Goal: Task Accomplishment & Management: Manage account settings

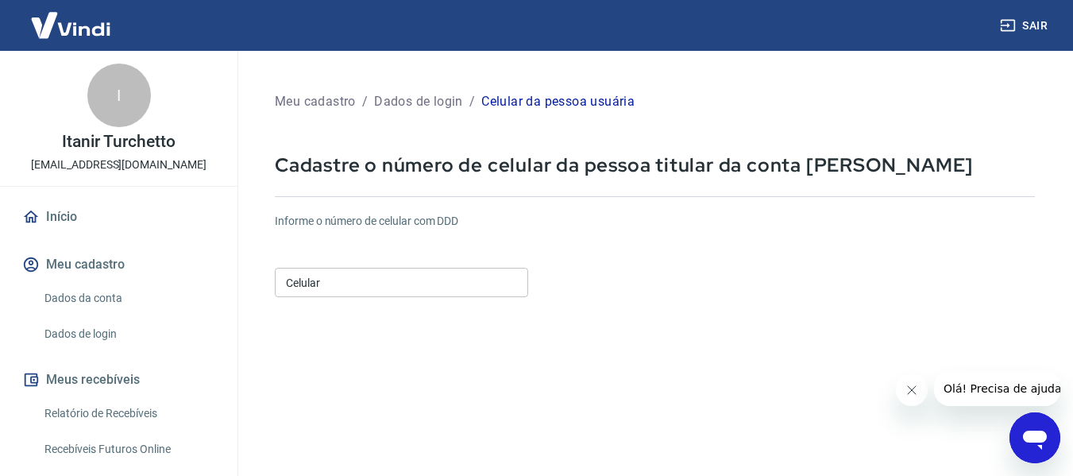
scroll to position [79, 0]
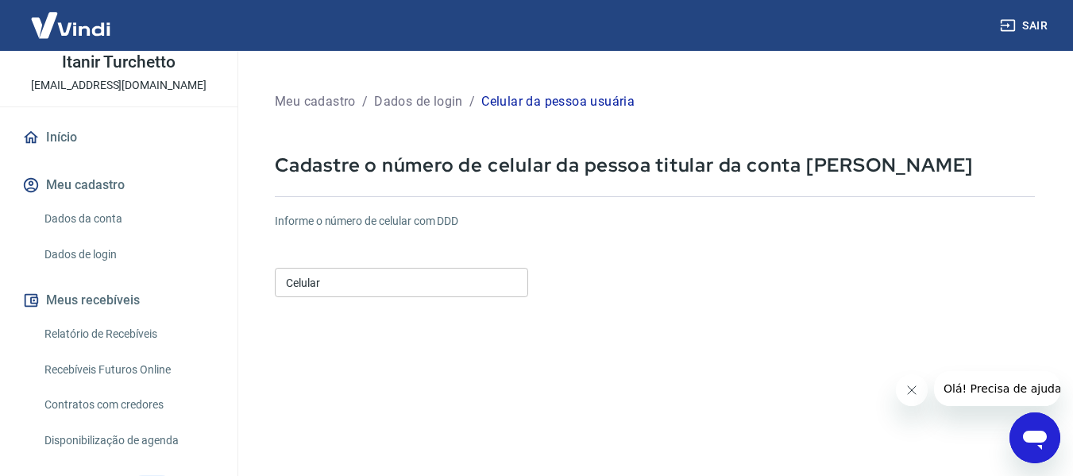
click at [323, 283] on input "Celular" at bounding box center [401, 282] width 253 height 29
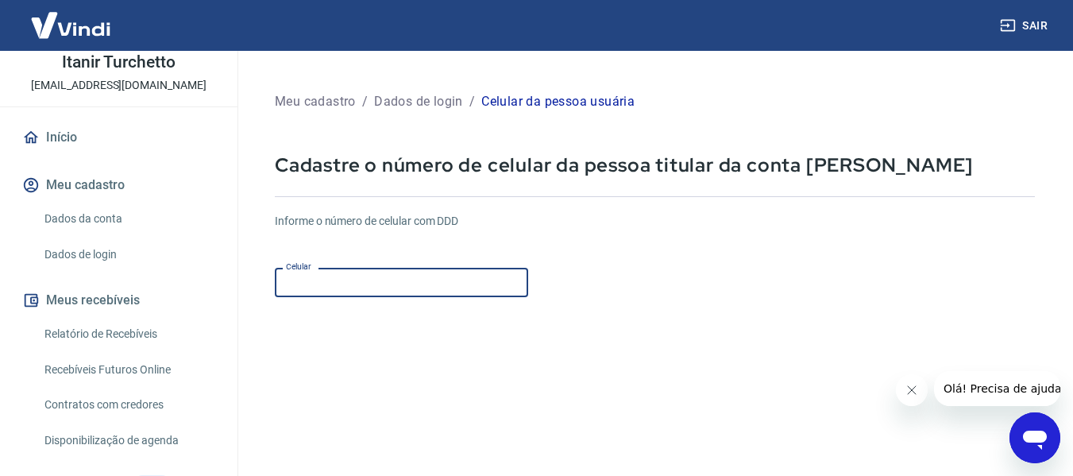
type input "(54) 99932-6266"
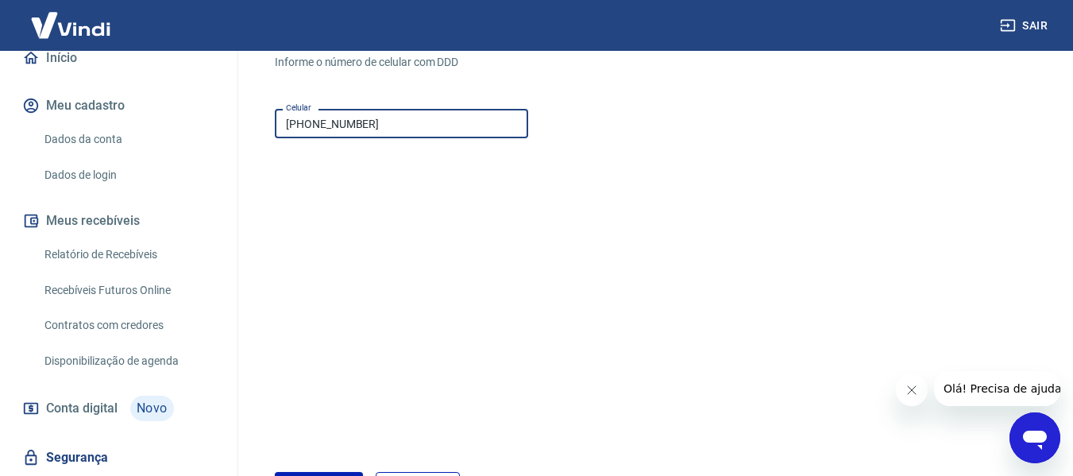
scroll to position [276, 0]
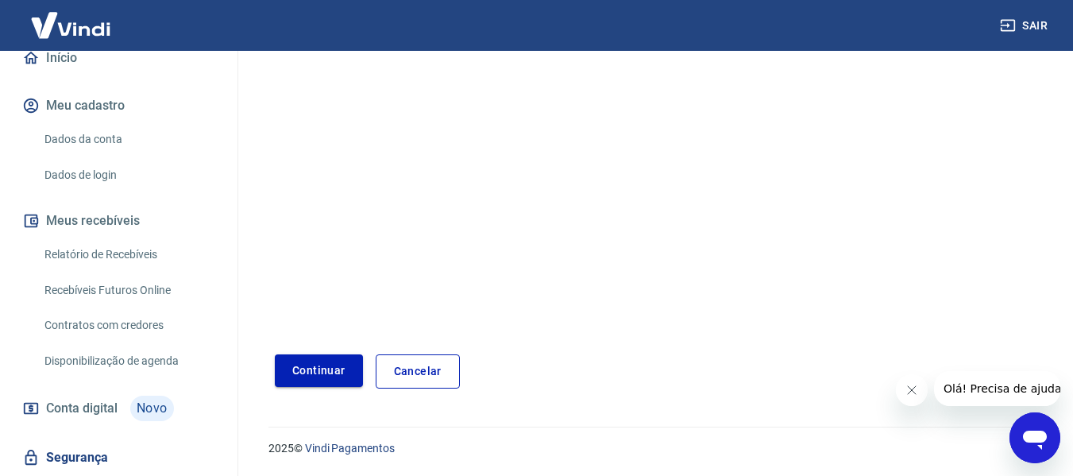
click at [324, 373] on button "Continuar" at bounding box center [319, 370] width 88 height 33
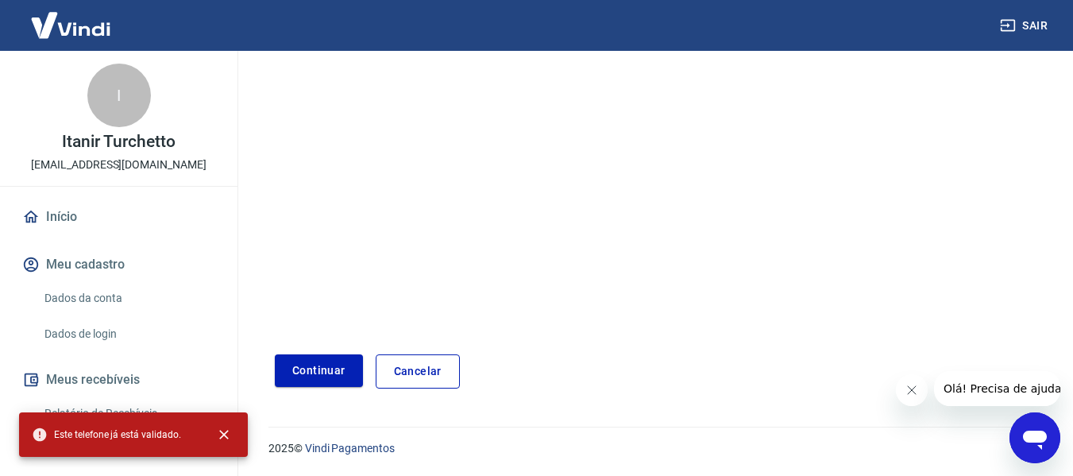
scroll to position [197, 0]
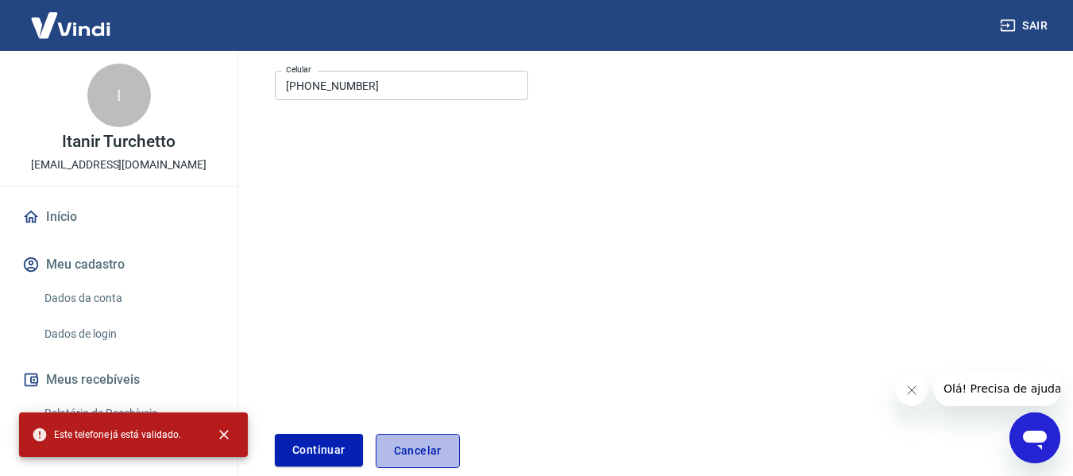
click at [425, 447] on link "Cancelar" at bounding box center [418, 451] width 84 height 34
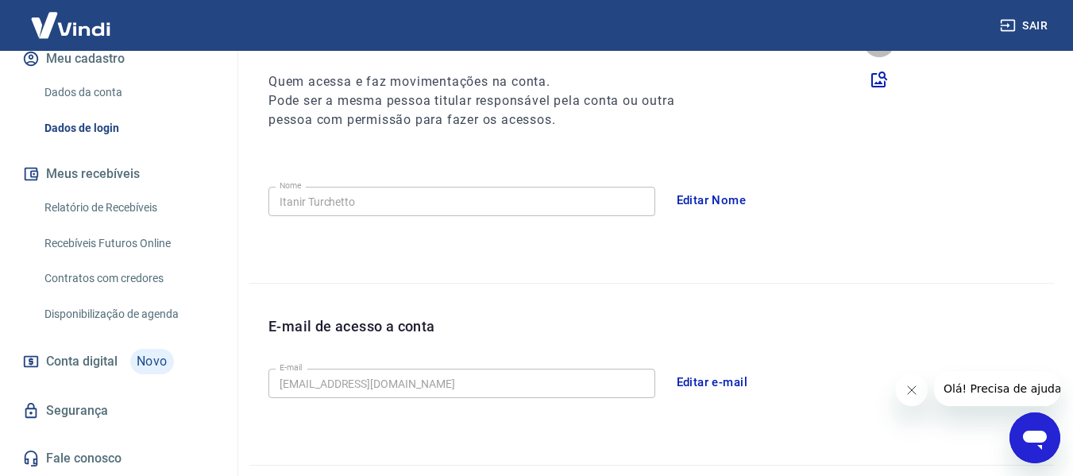
scroll to position [47, 0]
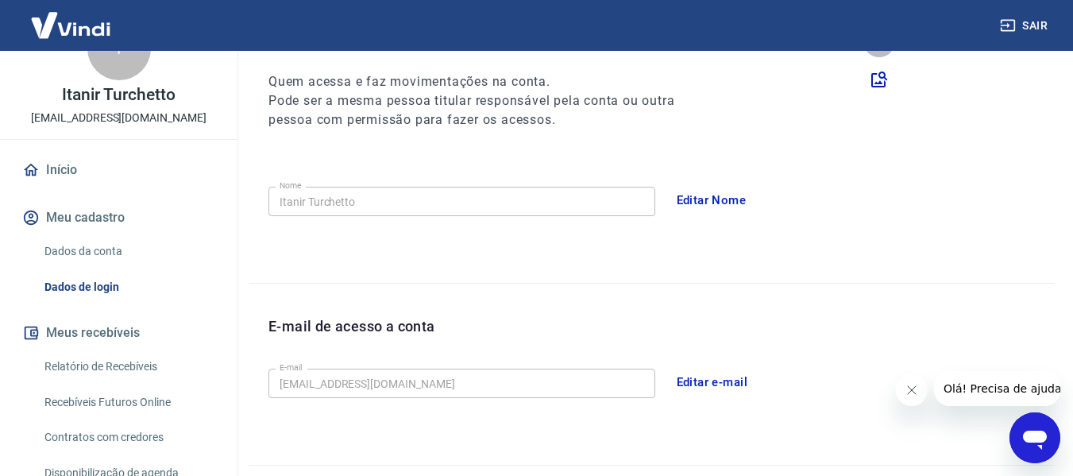
click at [80, 218] on button "Meu cadastro" at bounding box center [118, 217] width 199 height 35
click at [91, 247] on link "Dados da conta" at bounding box center [128, 251] width 180 height 33
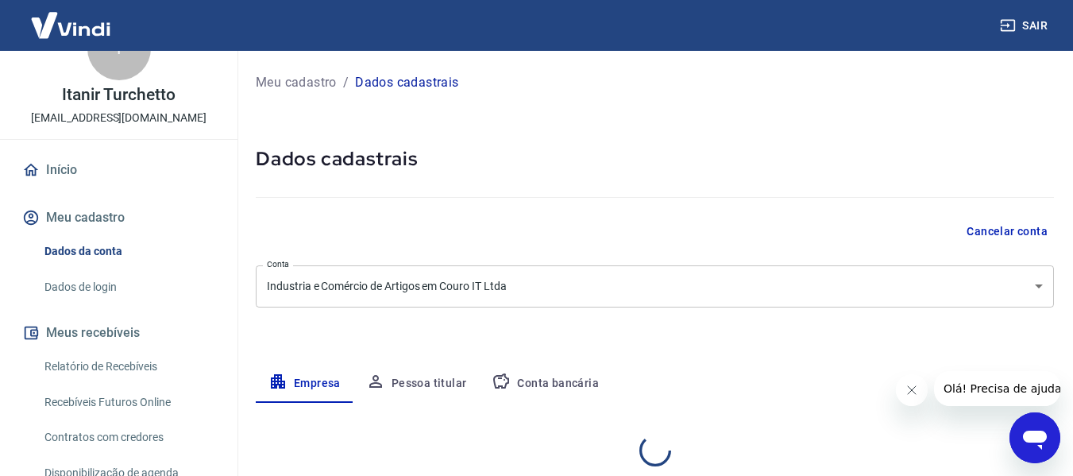
select select "RS"
select select "business"
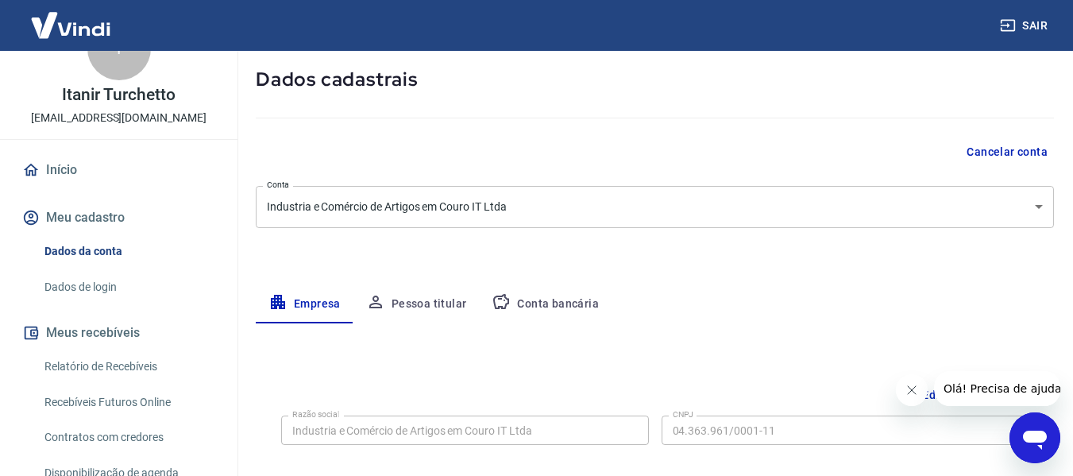
scroll to position [238, 0]
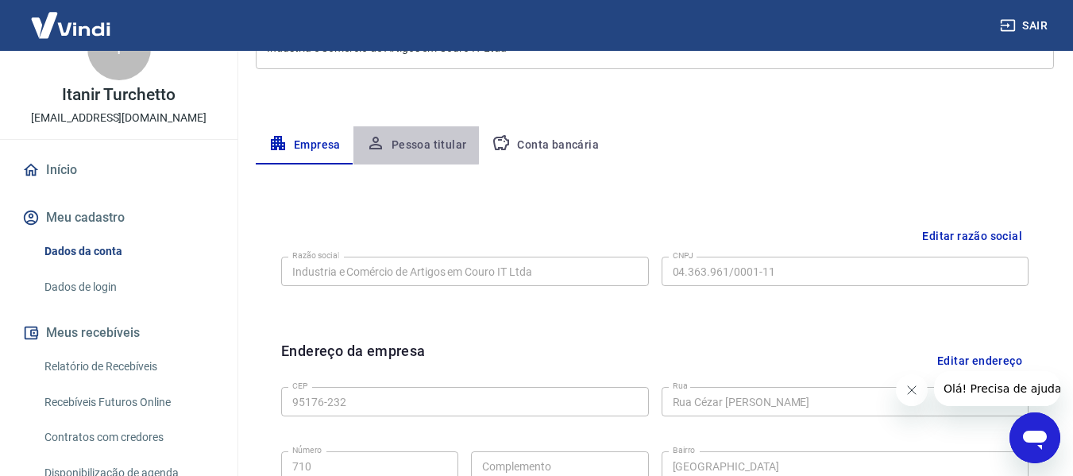
click at [402, 137] on button "Pessoa titular" at bounding box center [416, 145] width 126 height 38
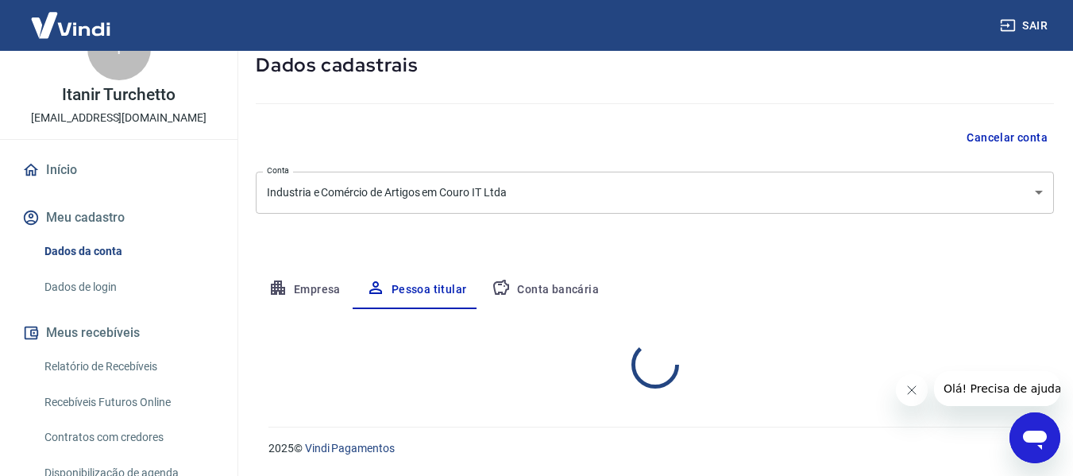
scroll to position [160, 0]
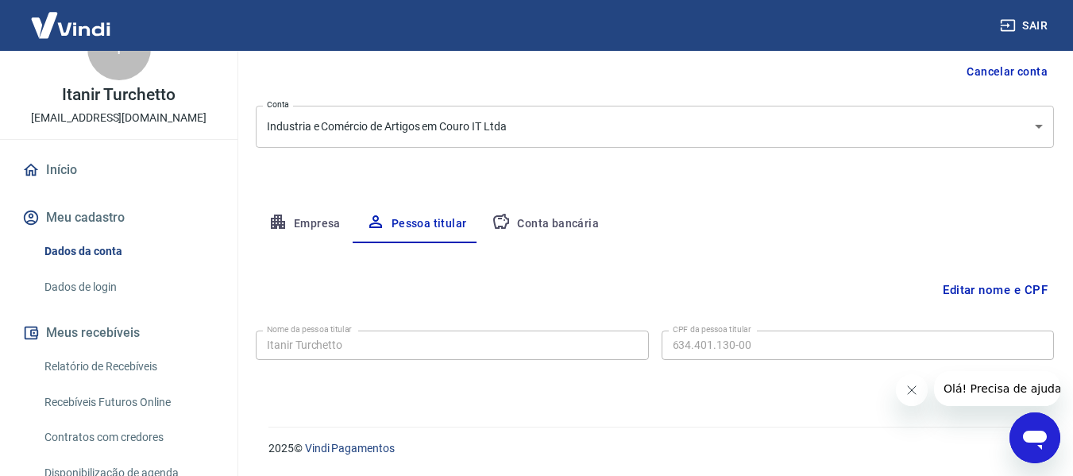
click at [522, 224] on button "Conta bancária" at bounding box center [545, 224] width 133 height 38
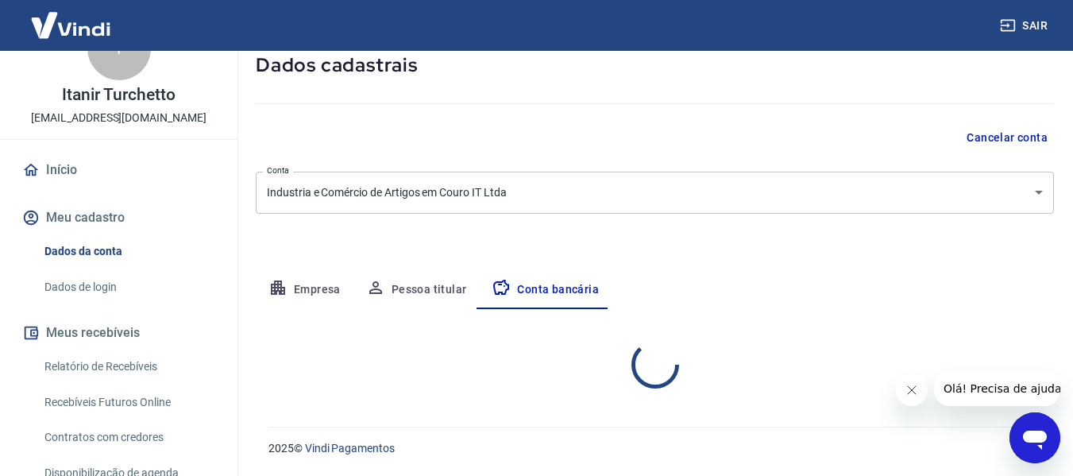
select select "1"
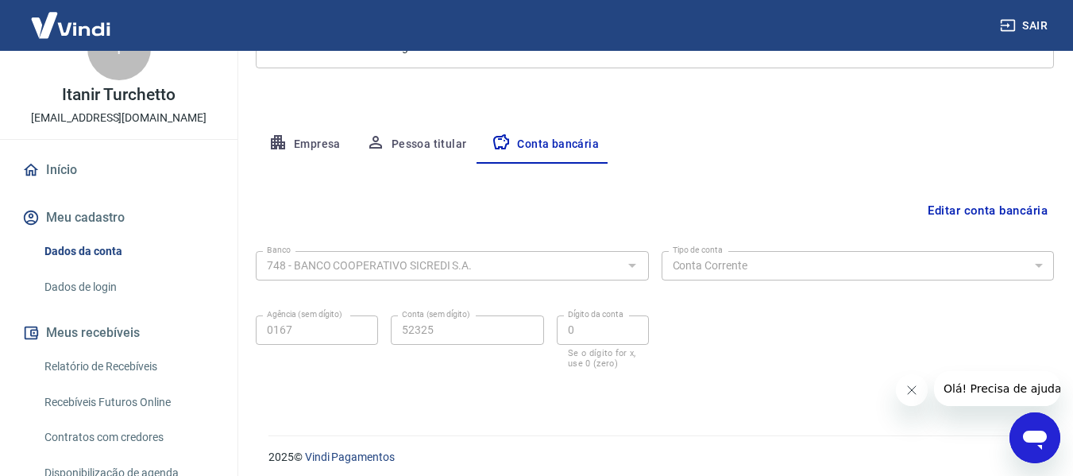
scroll to position [248, 0]
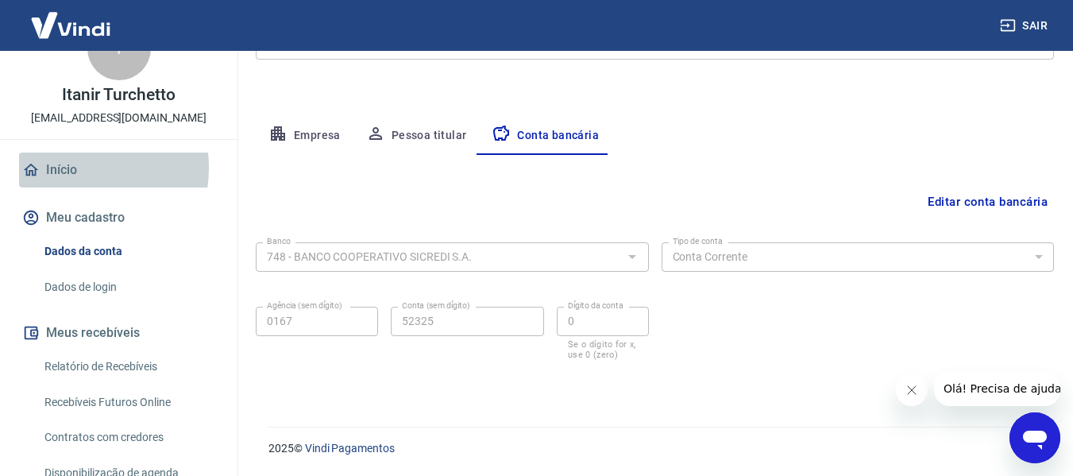
click at [61, 168] on link "Início" at bounding box center [118, 169] width 199 height 35
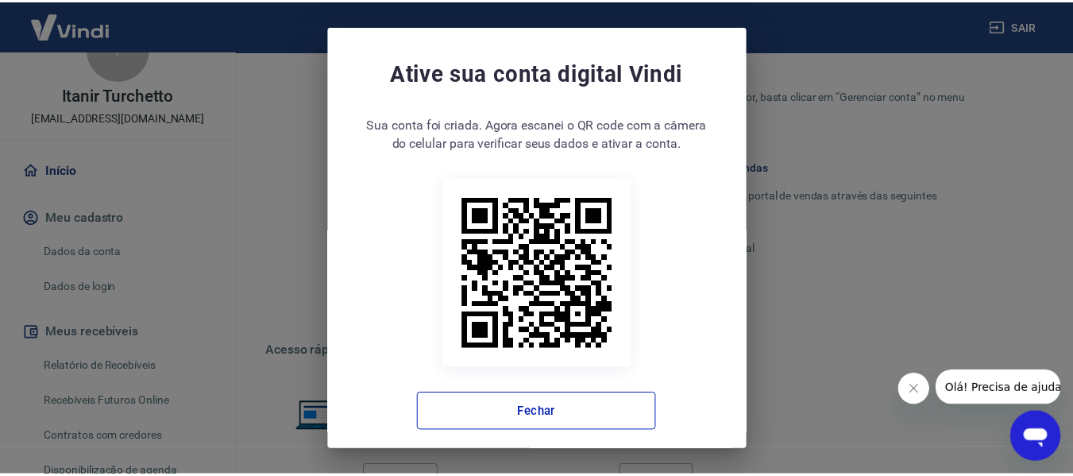
scroll to position [13, 0]
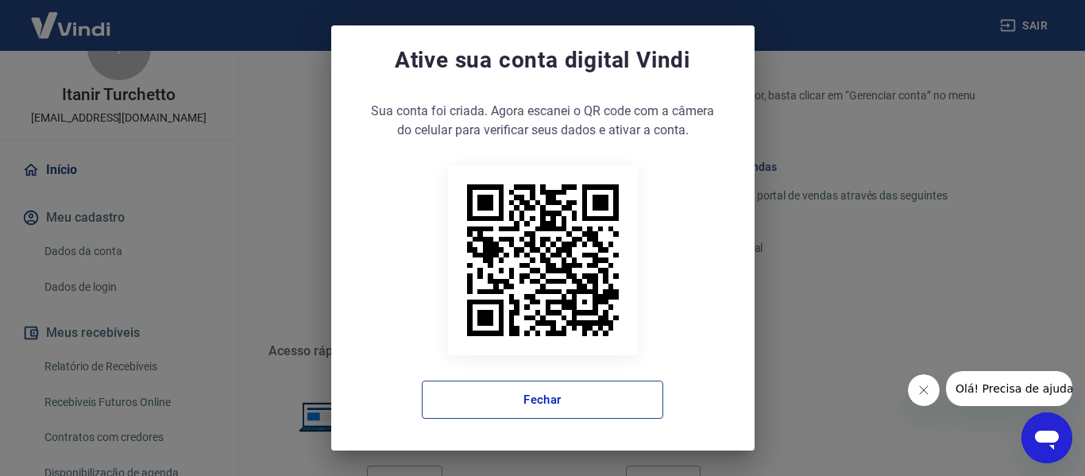
click at [560, 389] on button "Fechar" at bounding box center [542, 399] width 241 height 38
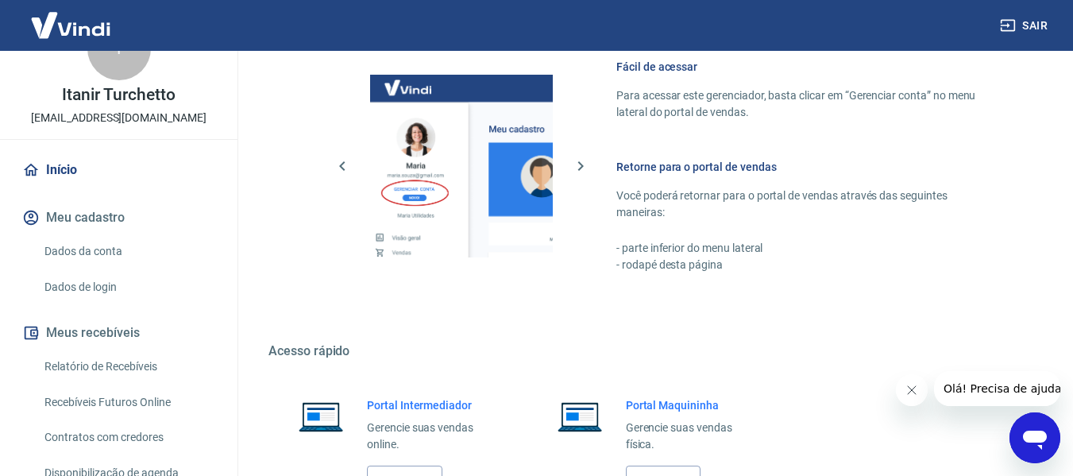
scroll to position [1109, 0]
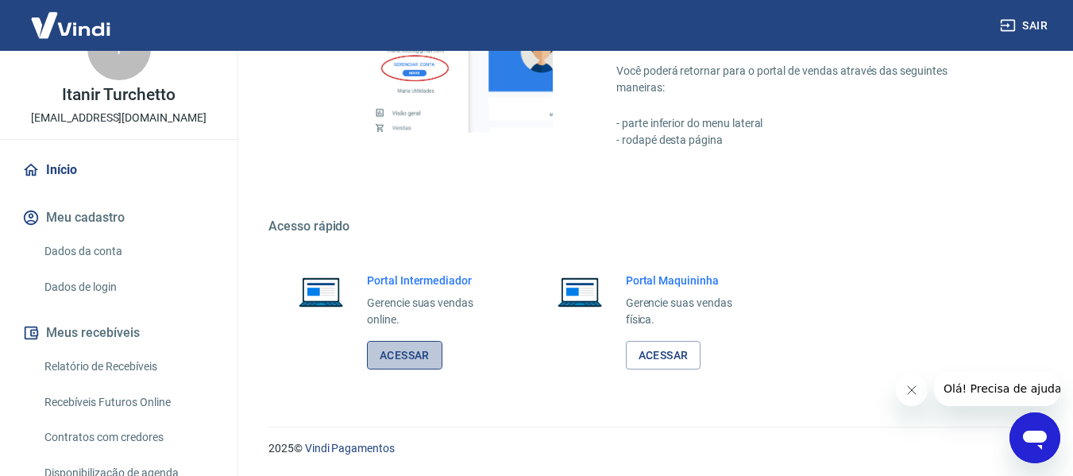
click at [404, 358] on link "Acessar" at bounding box center [404, 355] width 75 height 29
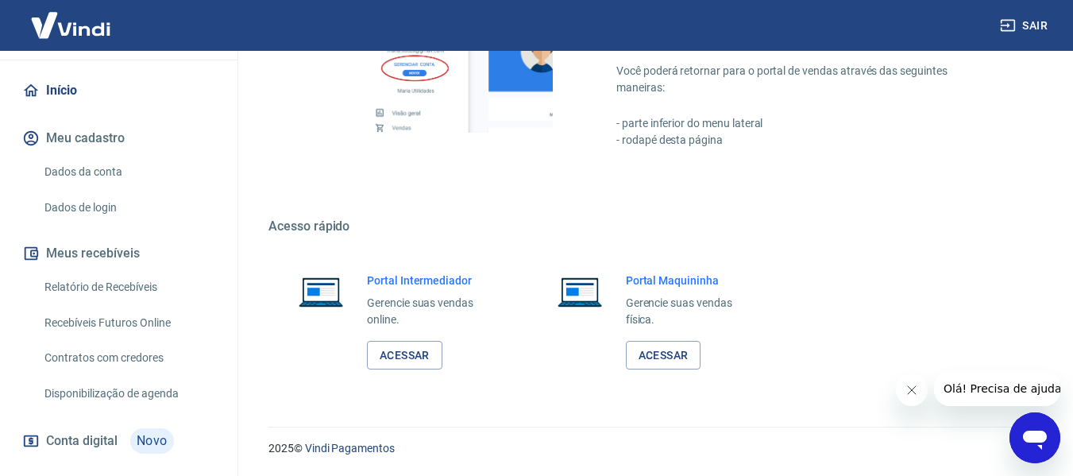
scroll to position [206, 0]
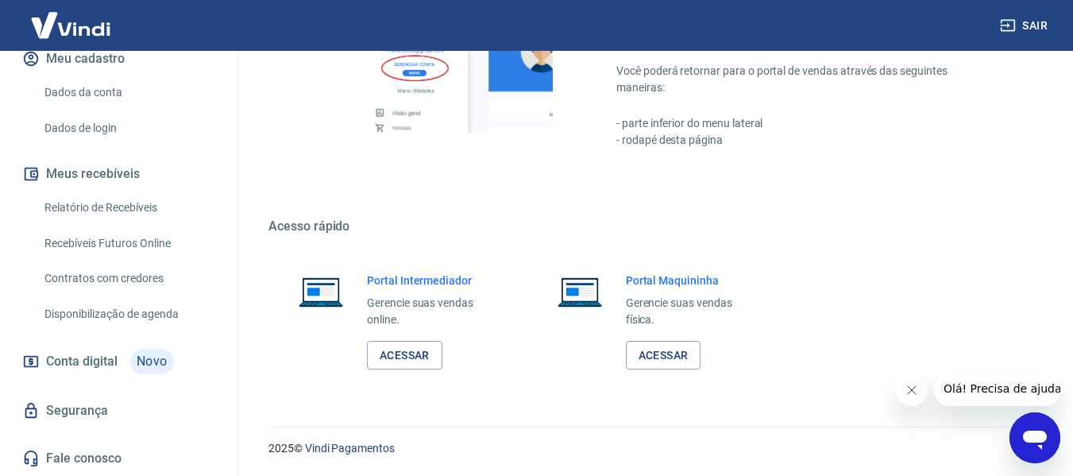
click at [101, 358] on span "Conta digital" at bounding box center [81, 361] width 71 height 22
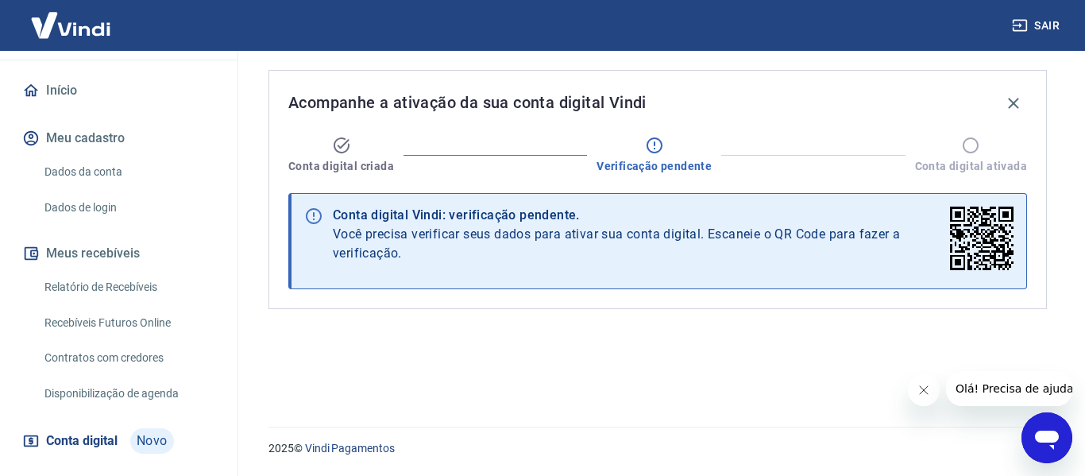
scroll to position [206, 0]
